Goal: Task Accomplishment & Management: Use online tool/utility

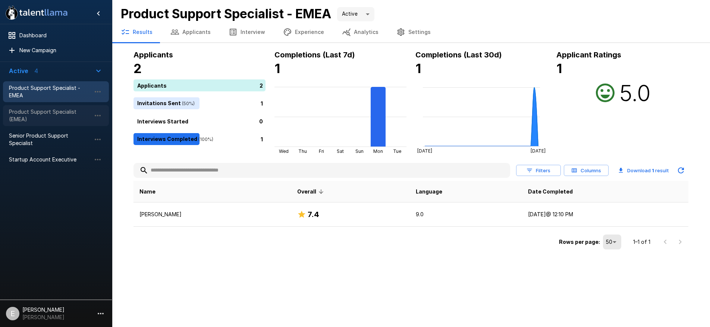
click at [24, 120] on span "Product Support Specialist (EMEA)" at bounding box center [50, 115] width 82 height 15
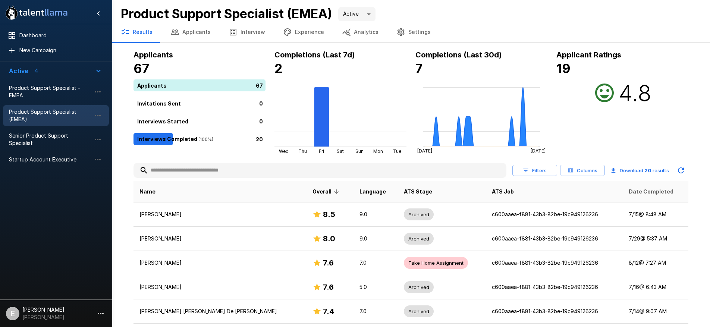
click at [635, 195] on span "Date Completed" at bounding box center [651, 191] width 45 height 9
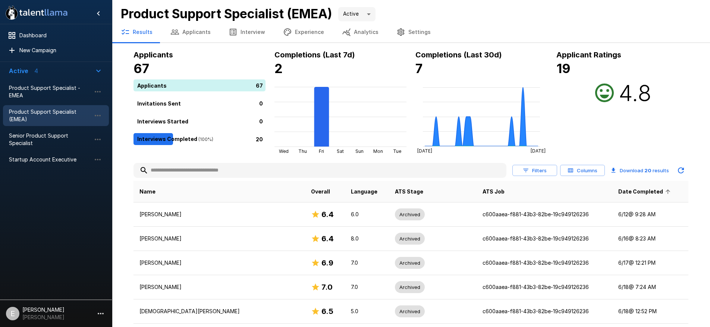
click at [635, 195] on span "Date Completed" at bounding box center [646, 191] width 54 height 9
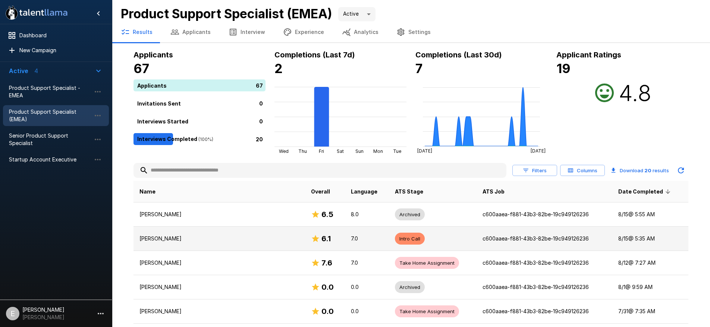
click at [195, 244] on td "[PERSON_NAME]" at bounding box center [220, 239] width 172 height 24
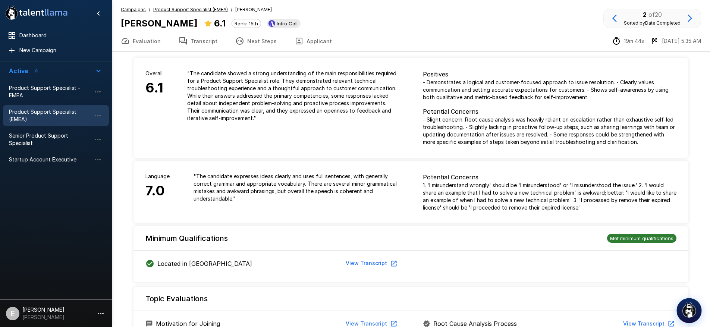
click at [690, 312] on img "button" at bounding box center [690, 310] width 16 height 16
